Goal: Transaction & Acquisition: Purchase product/service

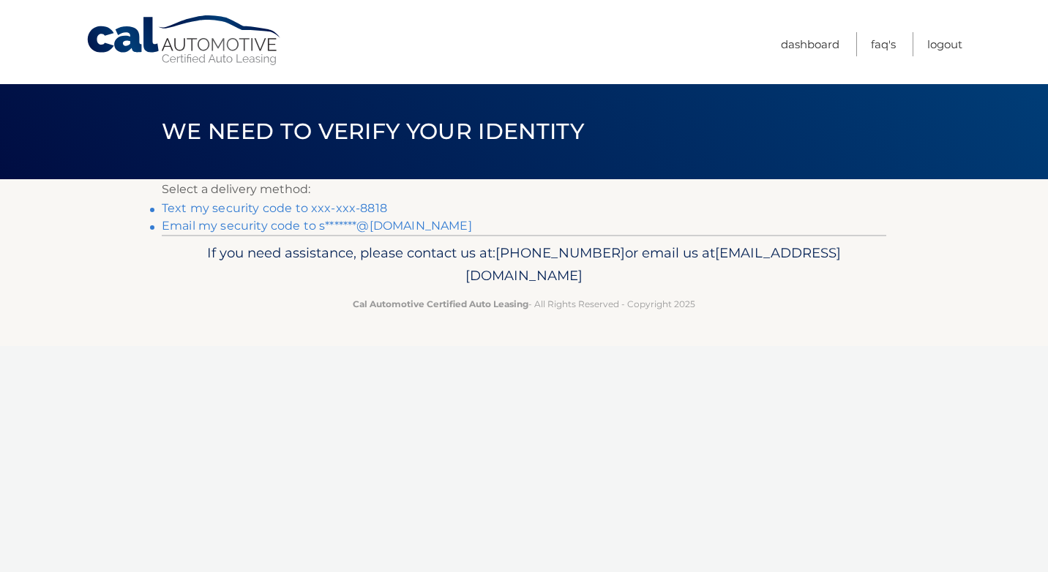
click at [360, 211] on link "Text my security code to xxx-xxx-8818" at bounding box center [274, 208] width 225 height 14
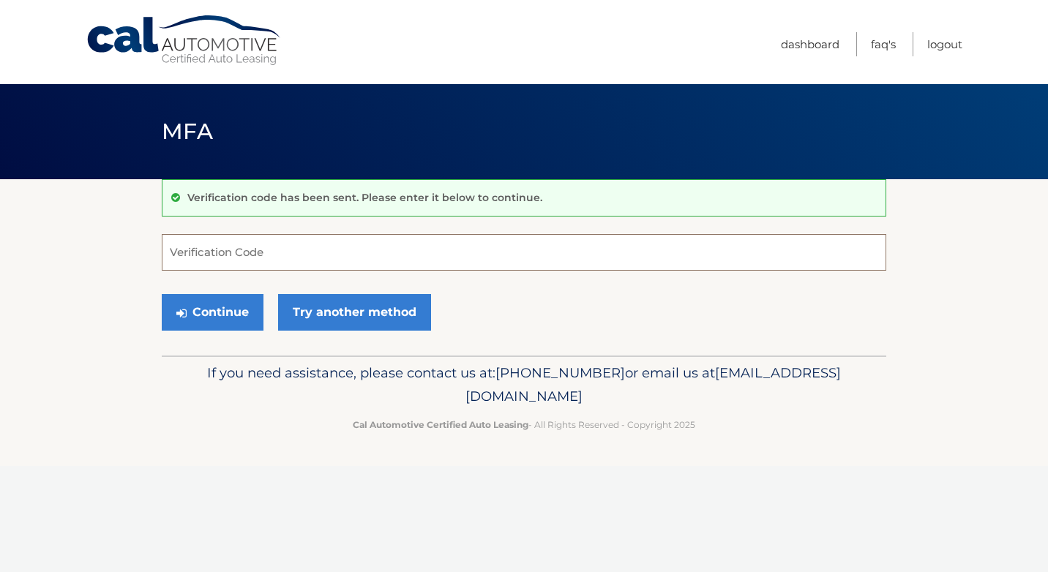
click at [369, 256] on input "Verification Code" at bounding box center [524, 252] width 724 height 37
type input "572375"
click at [217, 310] on button "Continue" at bounding box center [213, 312] width 102 height 37
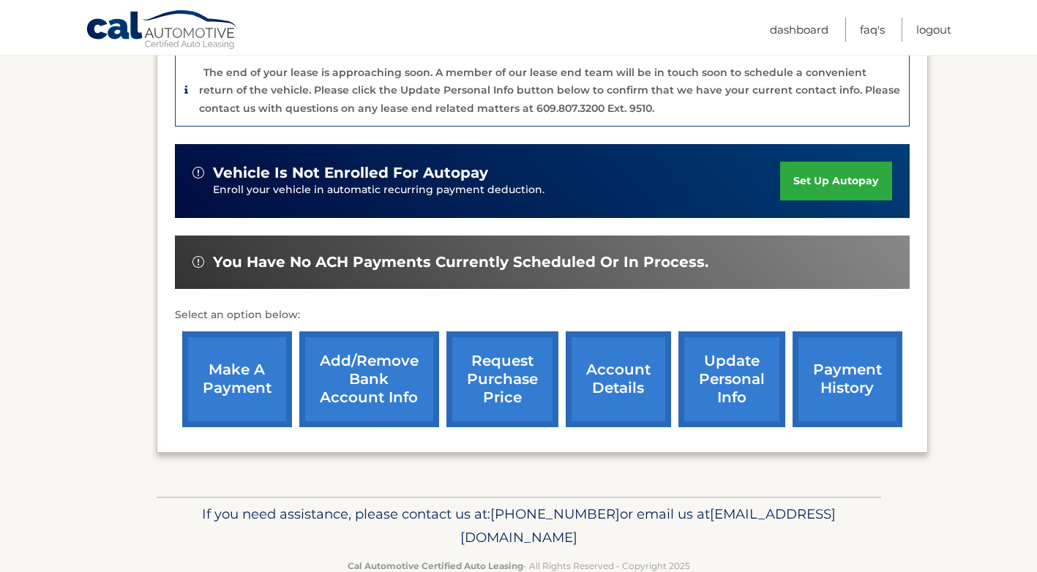
scroll to position [405, 0]
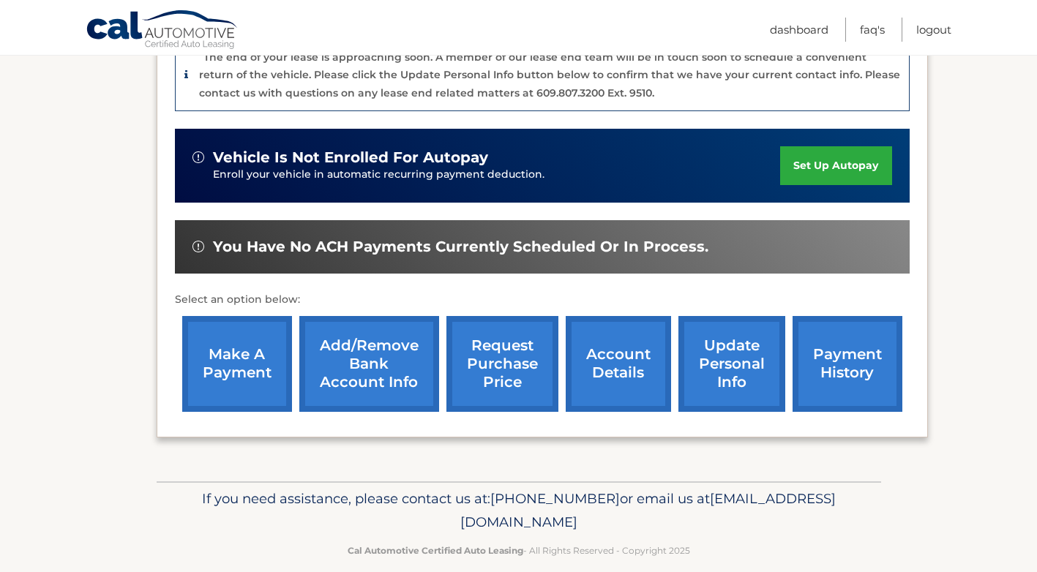
click at [236, 342] on link "make a payment" at bounding box center [237, 364] width 110 height 96
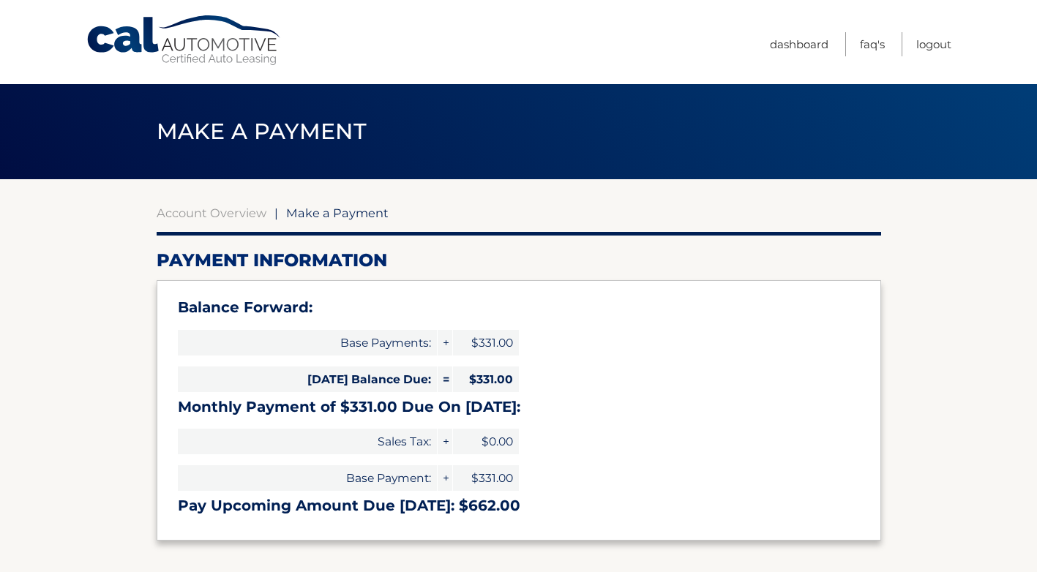
select select "ZjgxNTE4NDMtYWUzMS00NTZjLThiYmEtZjFiOTQ3NDNmYjQ5"
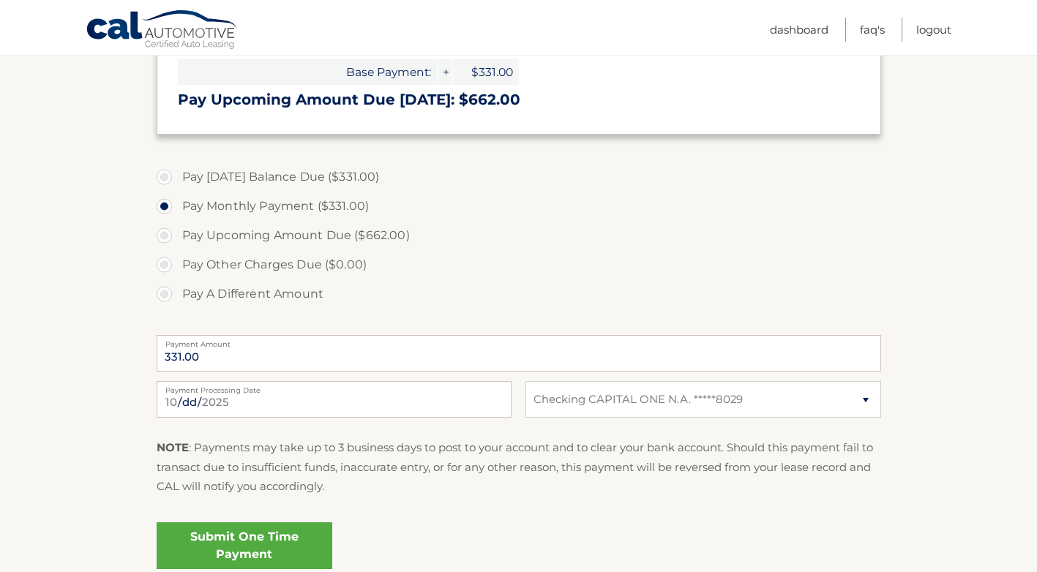
scroll to position [439, 0]
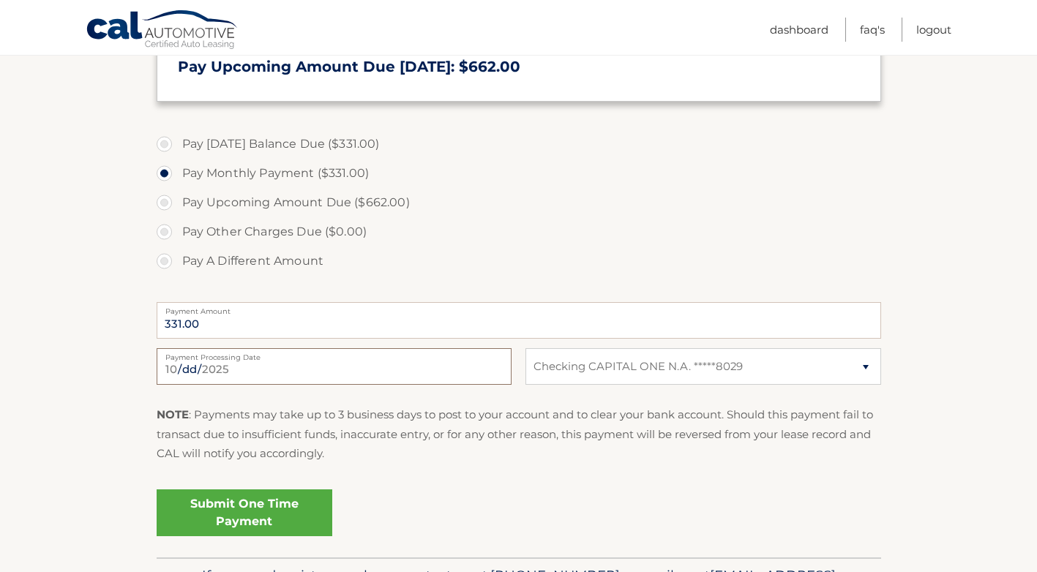
drag, startPoint x: 267, startPoint y: 371, endPoint x: 335, endPoint y: 378, distance: 68.4
click at [267, 371] on input "2025-10-04" at bounding box center [334, 366] width 355 height 37
click at [387, 477] on fieldset "Pay Today's Balance Due ($331.00) Pay Monthly Payment ($331.00) Pay Upcoming Am…" at bounding box center [519, 341] width 724 height 432
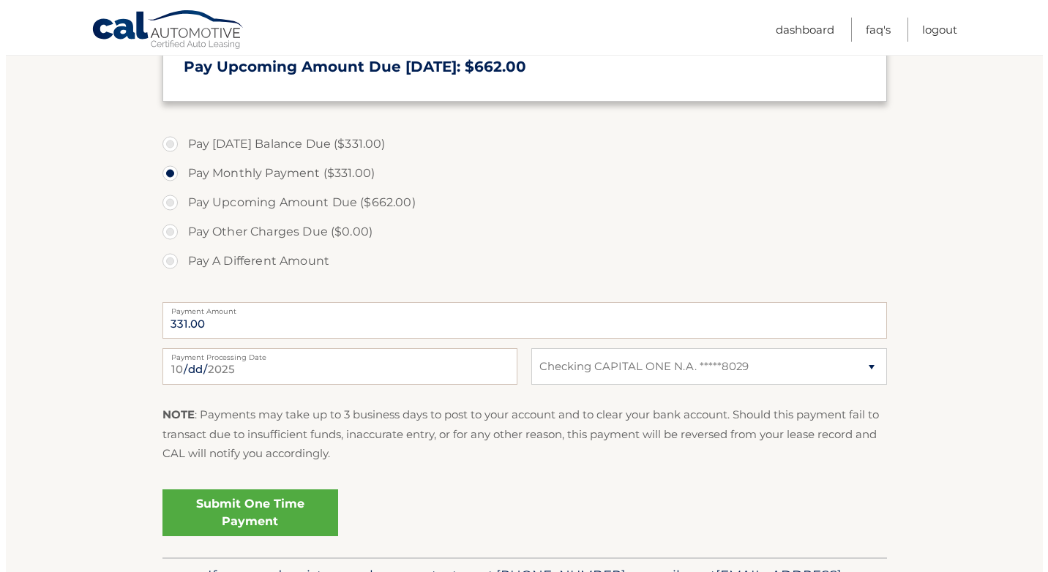
scroll to position [512, 0]
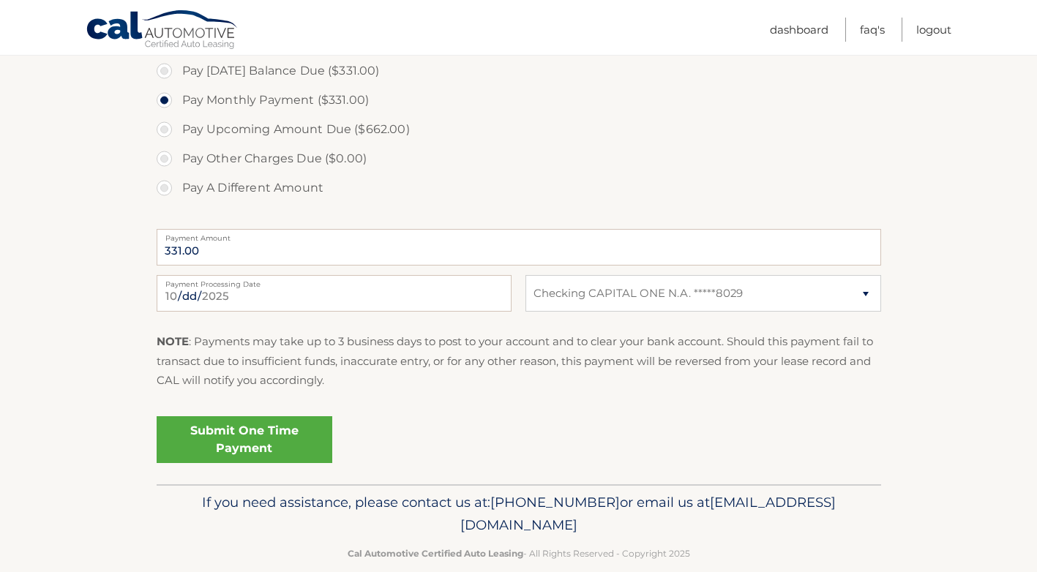
click at [236, 438] on link "Submit One Time Payment" at bounding box center [245, 439] width 176 height 47
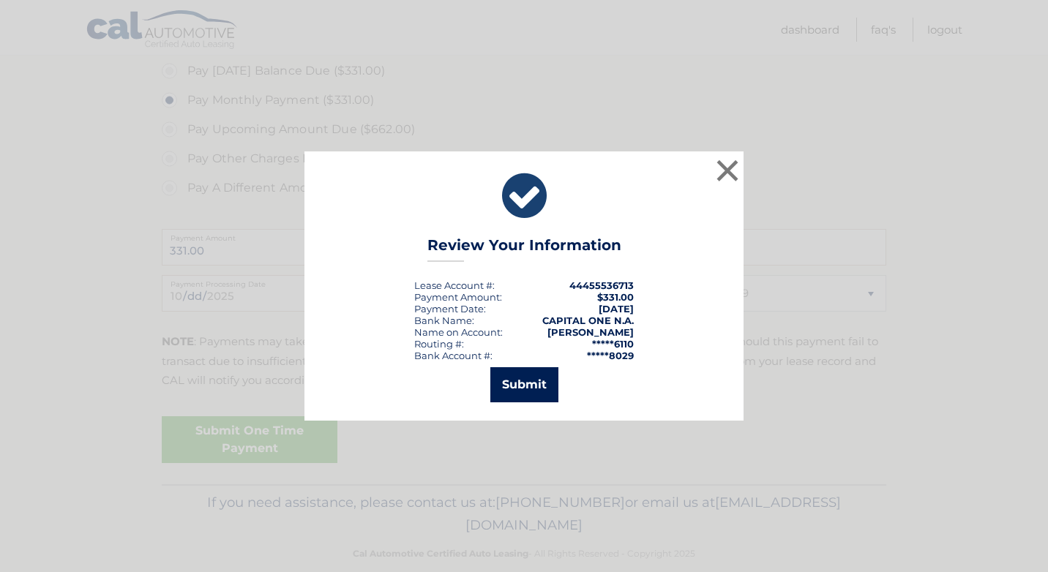
click at [523, 383] on button "Submit" at bounding box center [524, 384] width 68 height 35
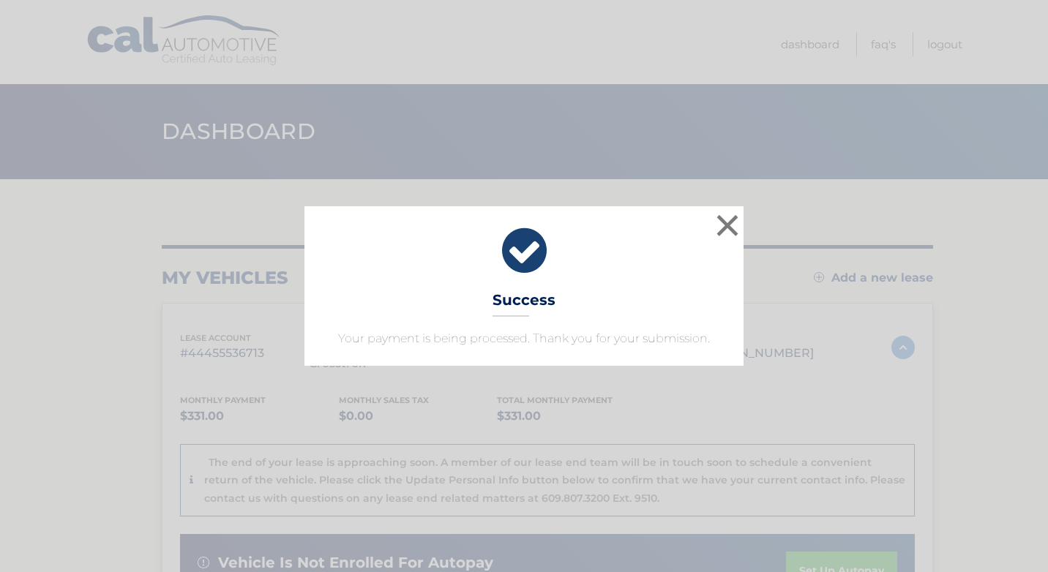
click at [994, 315] on div "× Success Your payment is being processed. Thank you for your submission." at bounding box center [524, 285] width 1036 height 159
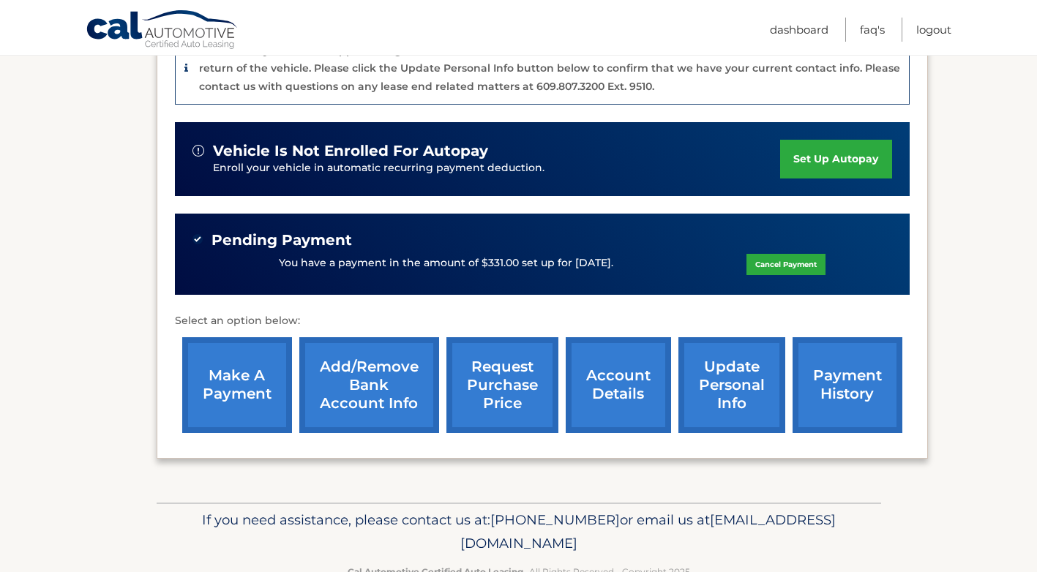
scroll to position [433, 0]
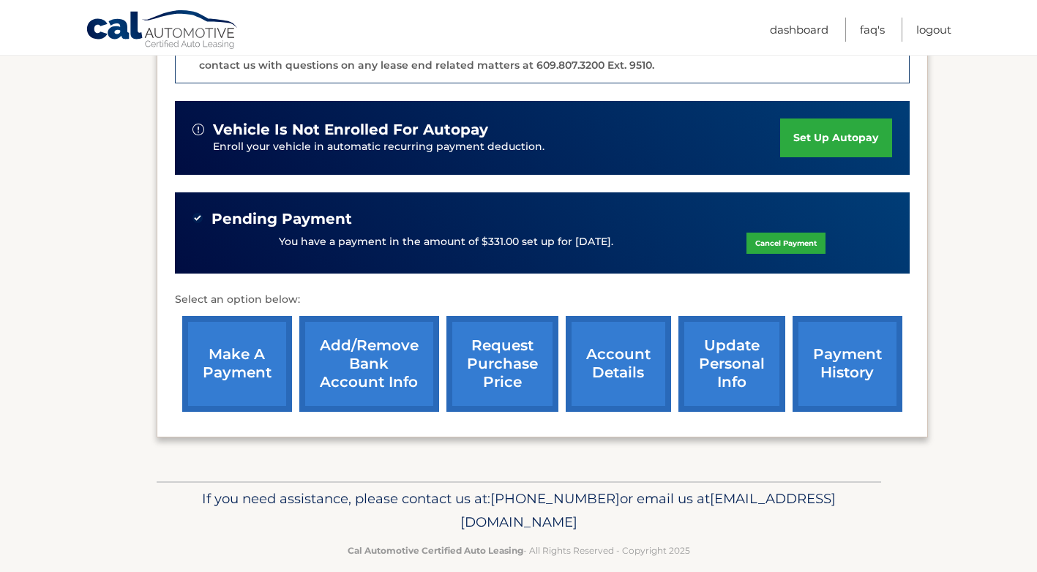
click at [608, 345] on link "account details" at bounding box center [618, 364] width 105 height 96
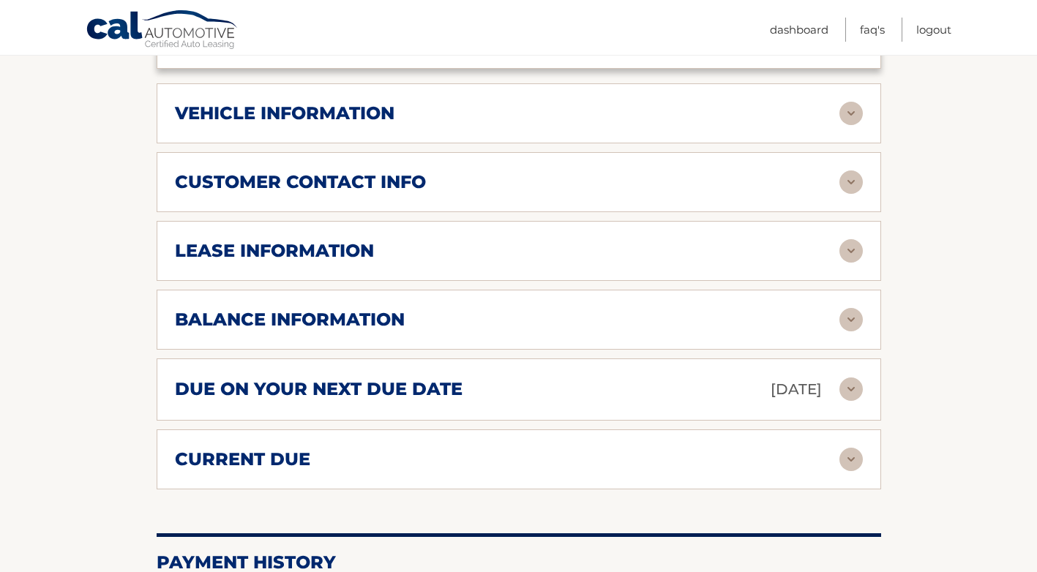
scroll to position [732, 0]
click at [853, 307] on img at bounding box center [850, 318] width 23 height 23
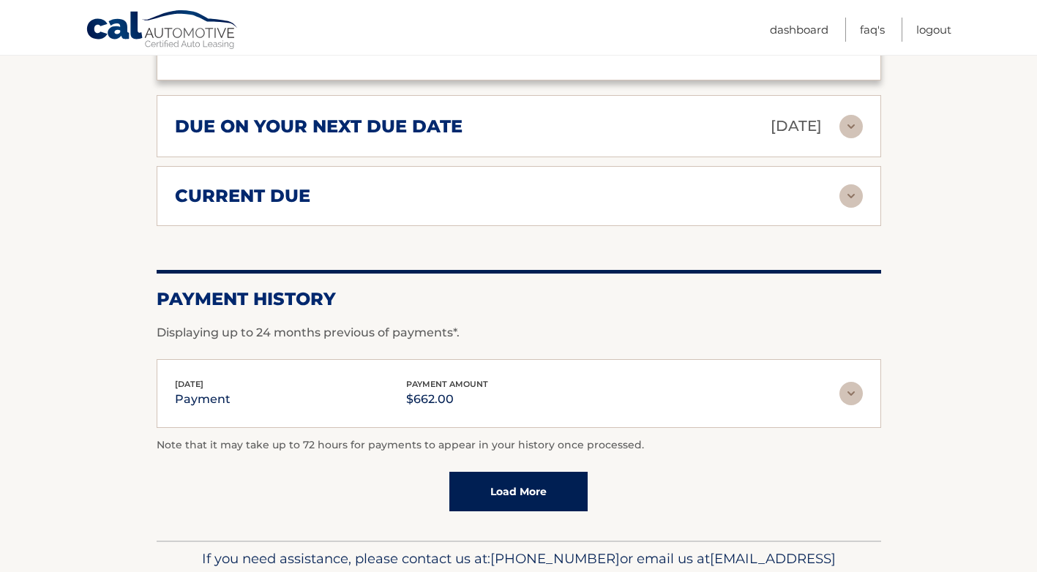
scroll to position [1230, 0]
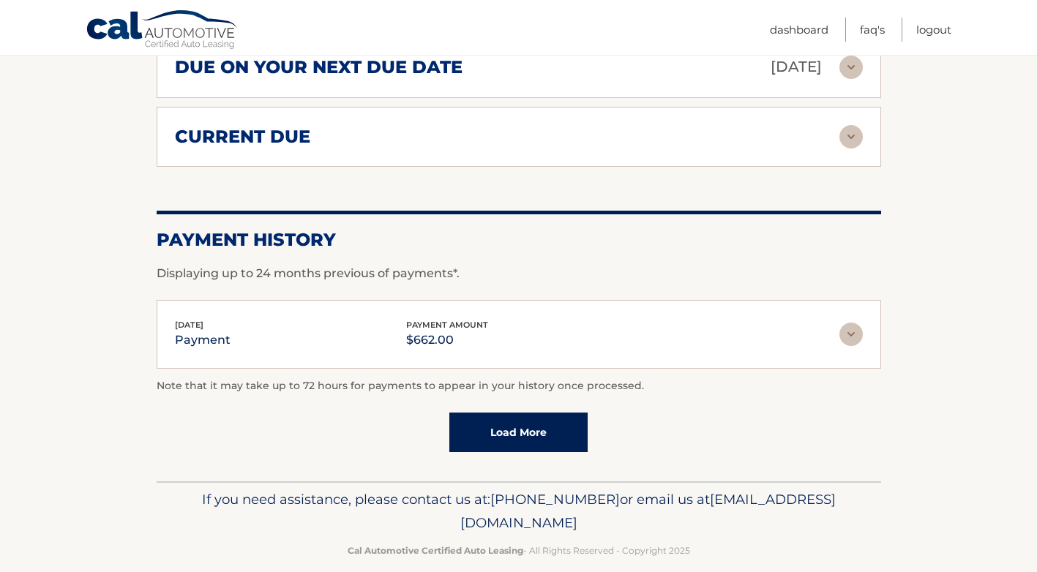
click at [522, 413] on link "Load More" at bounding box center [518, 433] width 138 height 40
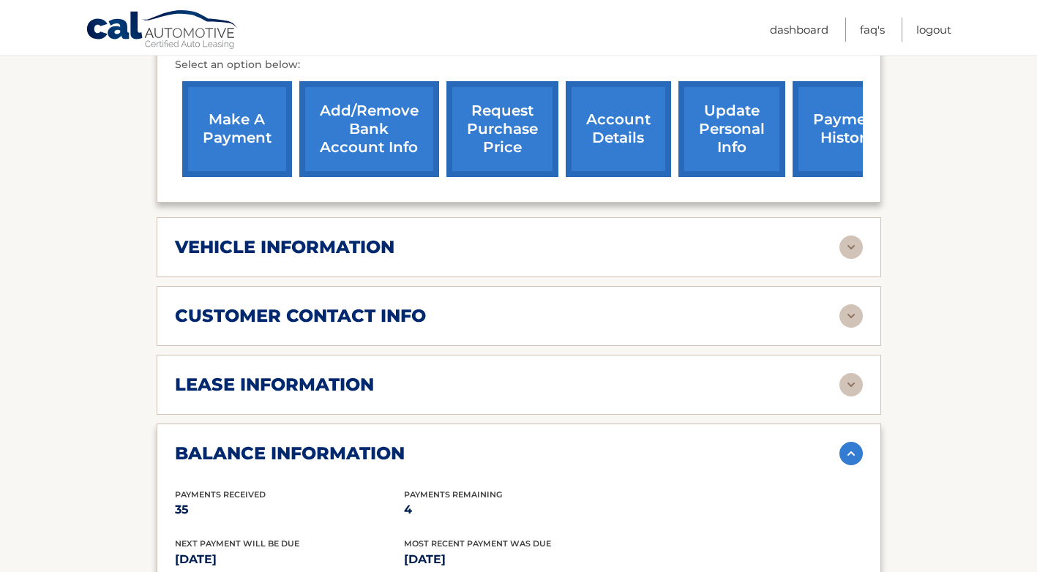
scroll to position [571, 0]
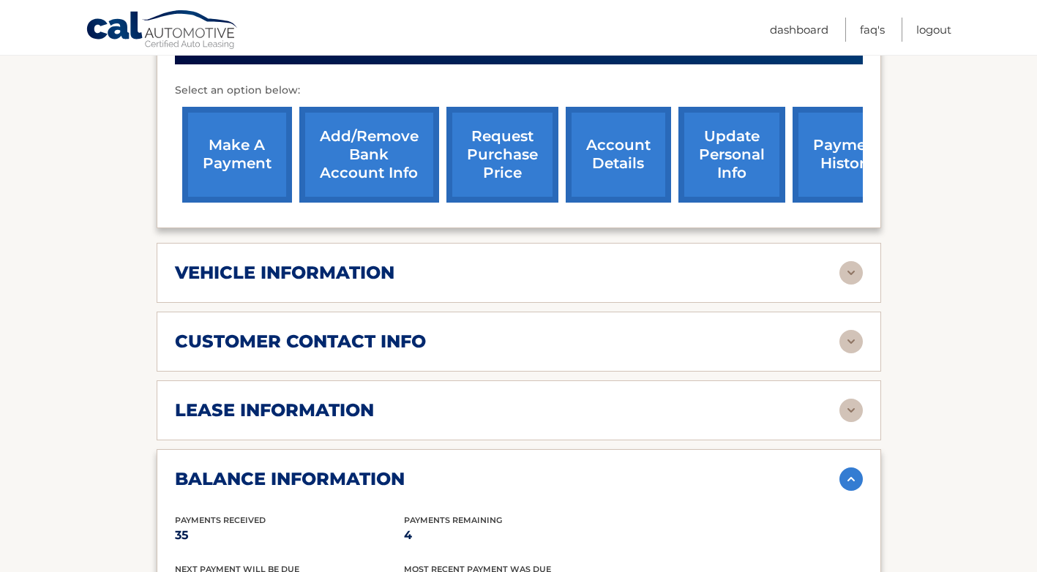
click at [848, 261] on img at bounding box center [850, 272] width 23 height 23
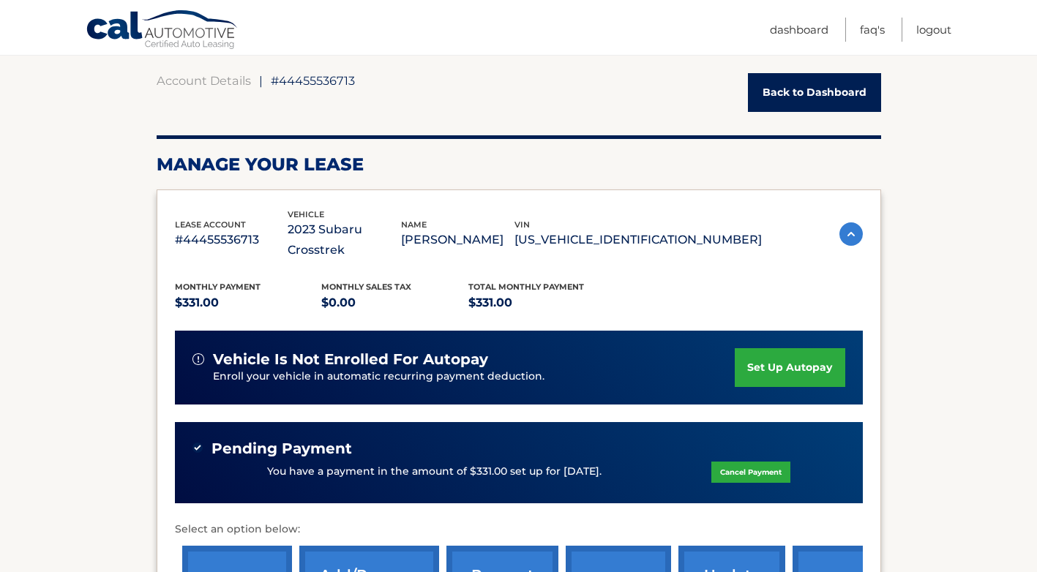
scroll to position [352, 0]
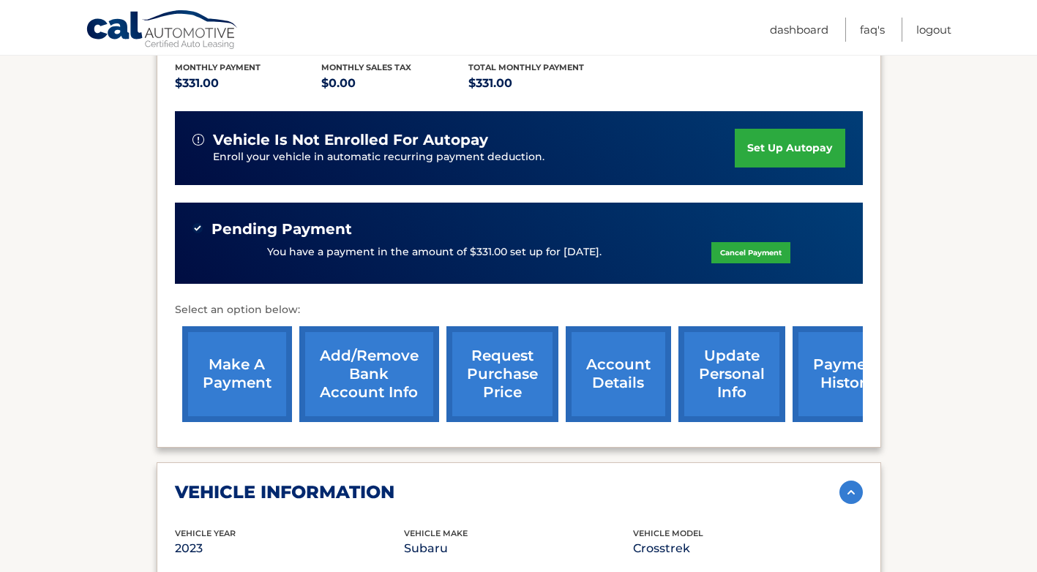
click at [228, 342] on link "make a payment" at bounding box center [237, 374] width 110 height 96
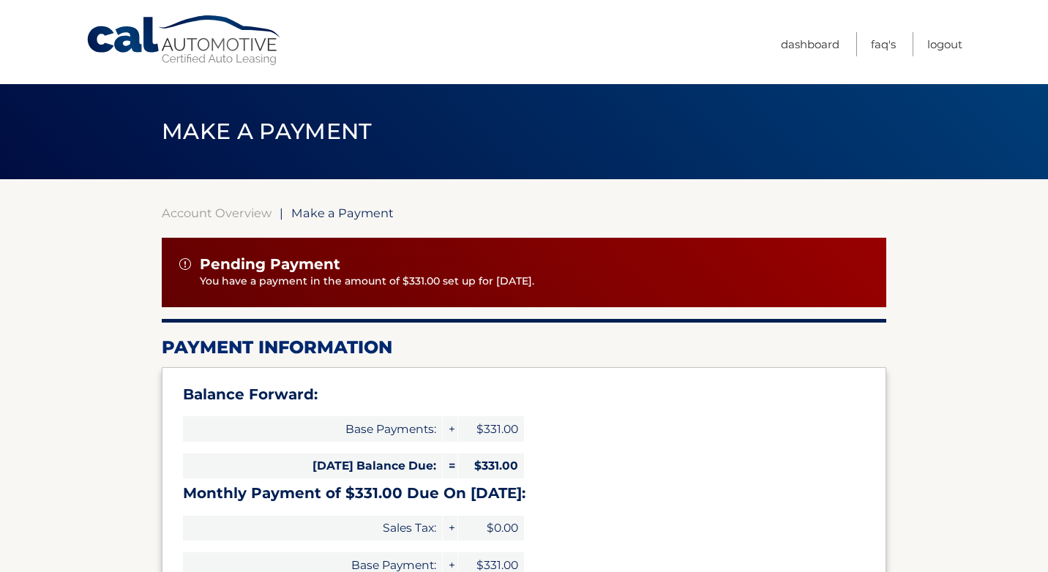
select select "ZjgxNTE4NDMtYWUzMS00NTZjLThiYmEtZjFiOTQ3NDNmYjQ5"
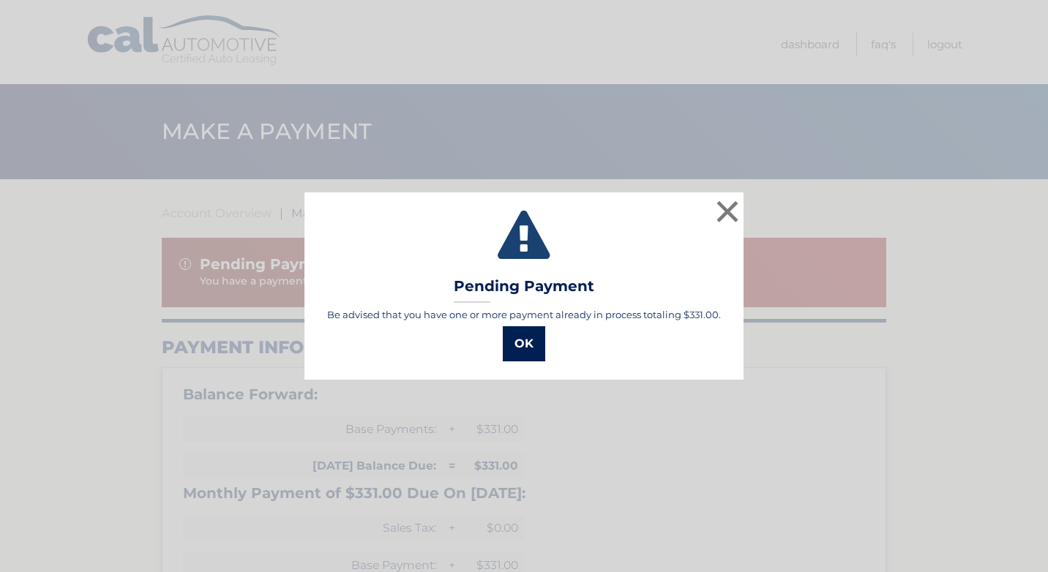
click at [530, 342] on button "OK" at bounding box center [524, 343] width 42 height 35
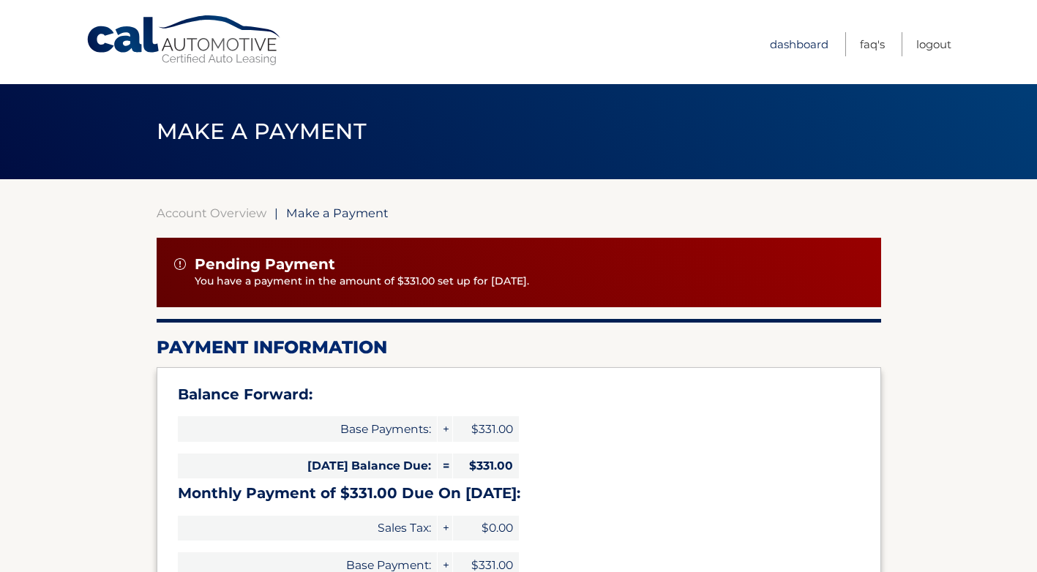
click at [787, 47] on link "Dashboard" at bounding box center [799, 44] width 59 height 24
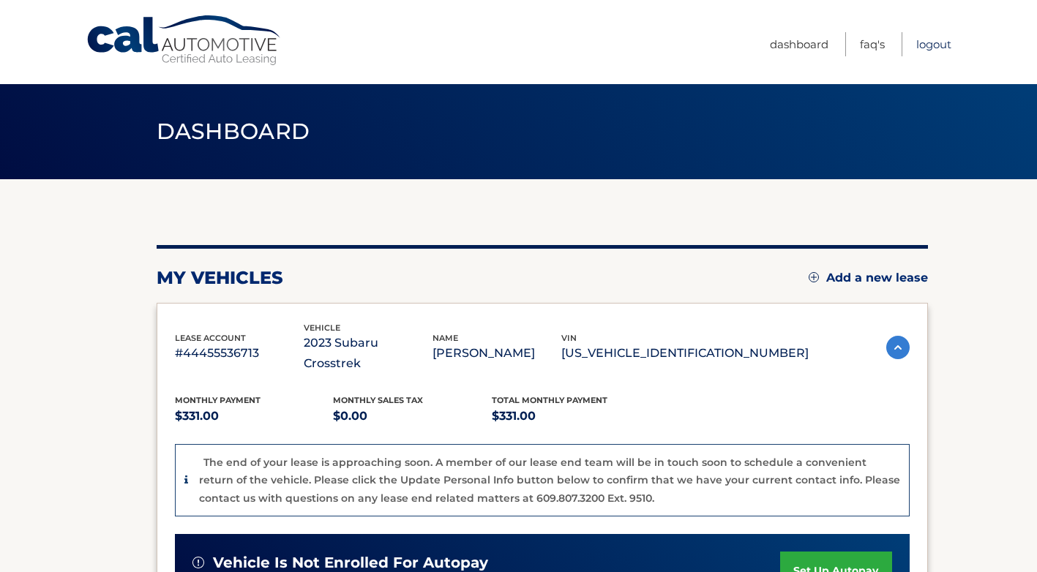
click at [921, 44] on link "Logout" at bounding box center [933, 44] width 35 height 24
